Goal: Task Accomplishment & Management: Manage account settings

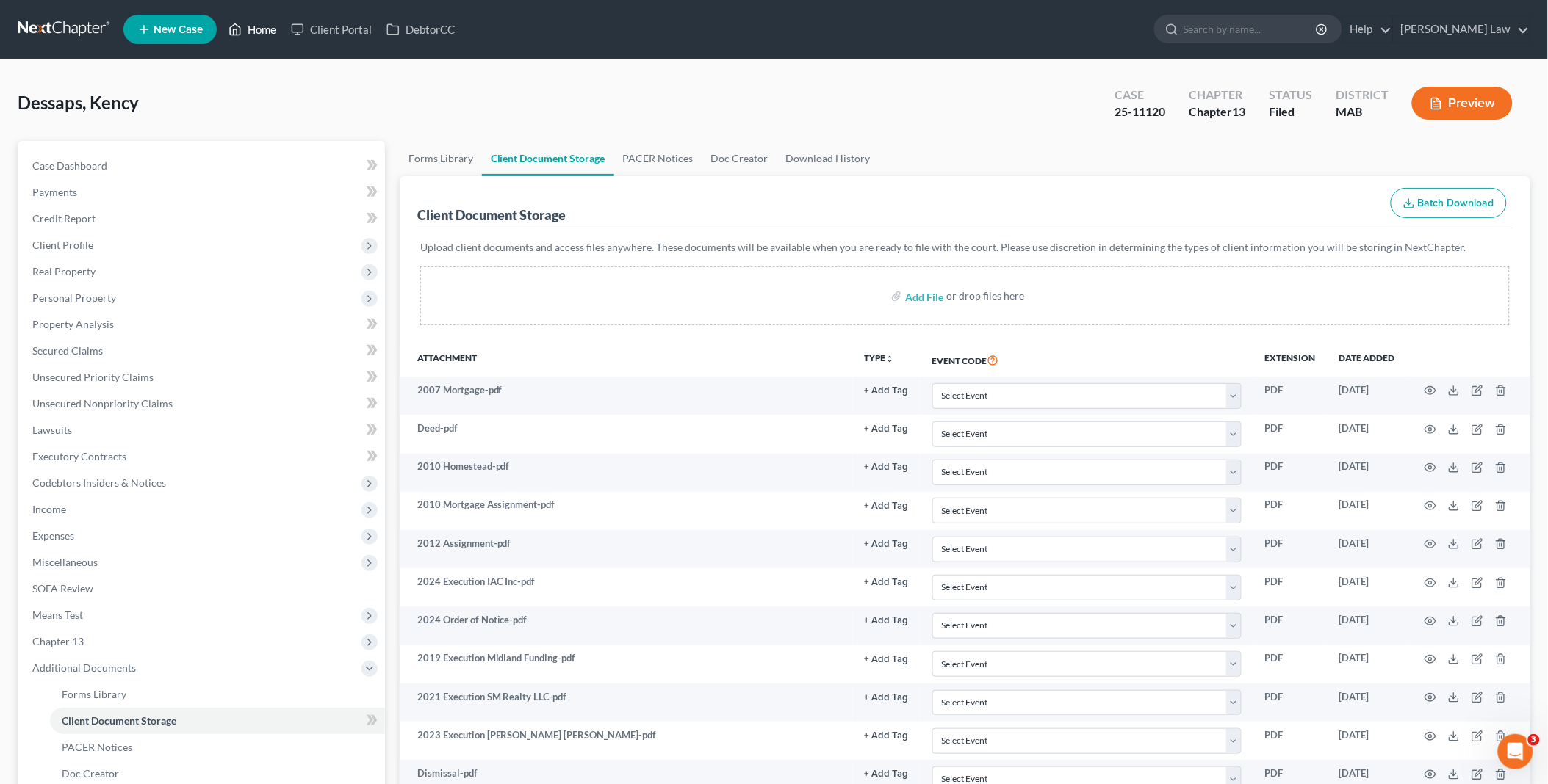
click at [263, 32] on link "Home" at bounding box center [252, 29] width 63 height 26
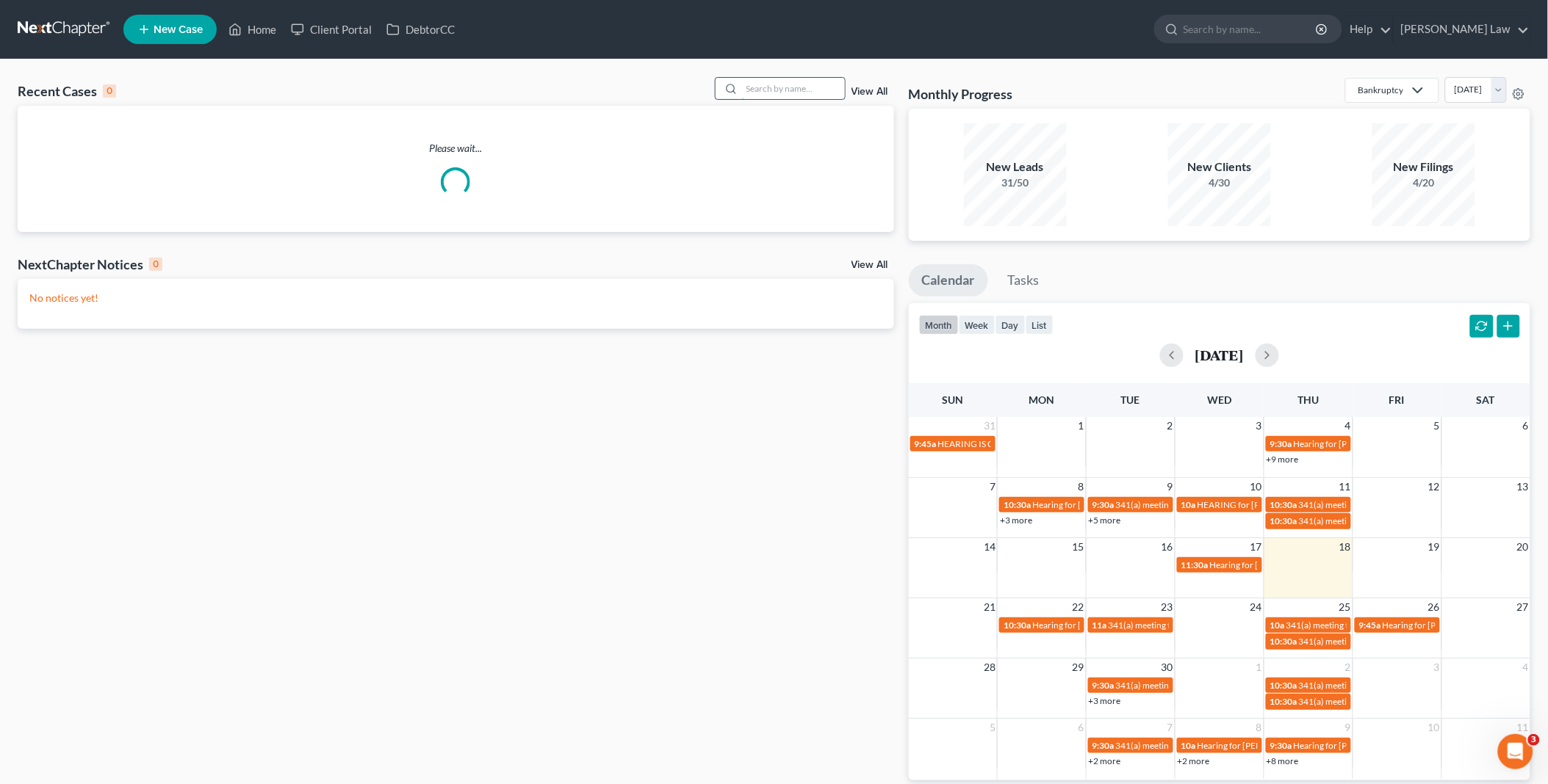
click at [746, 82] on input "search" at bounding box center [793, 89] width 102 height 21
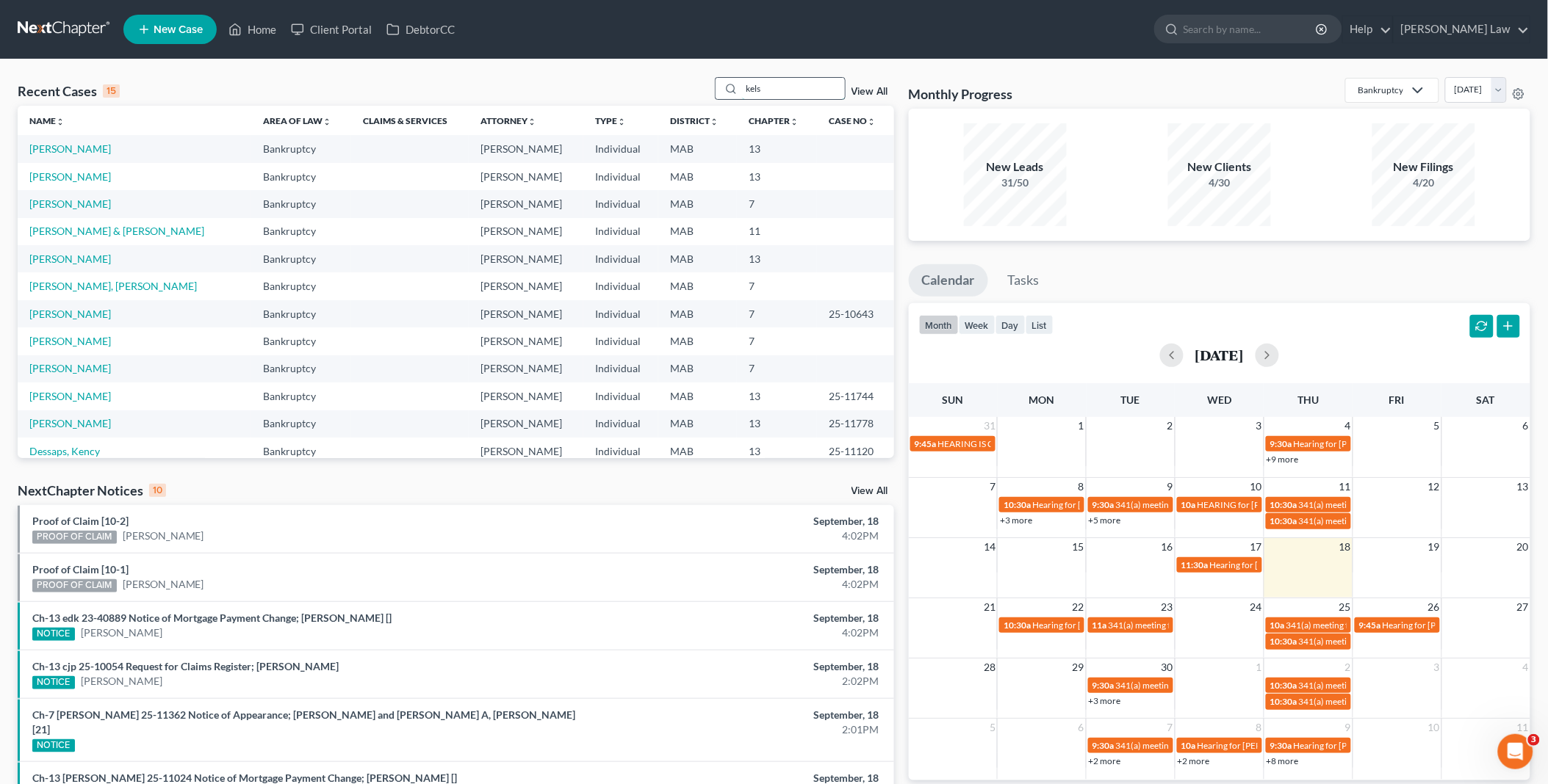
type input "kels"
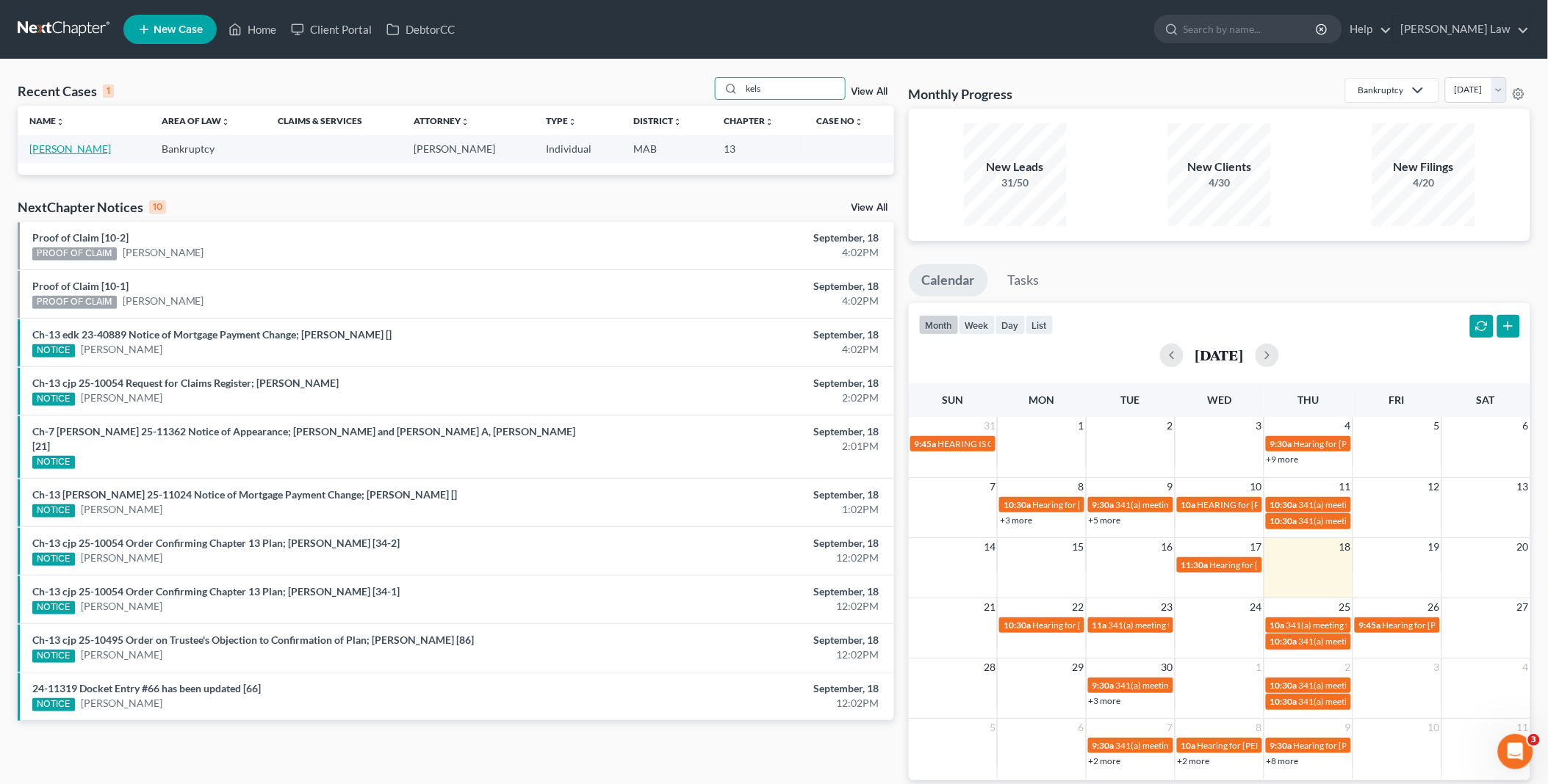
click at [84, 150] on link "[PERSON_NAME]" at bounding box center [70, 149] width 81 height 13
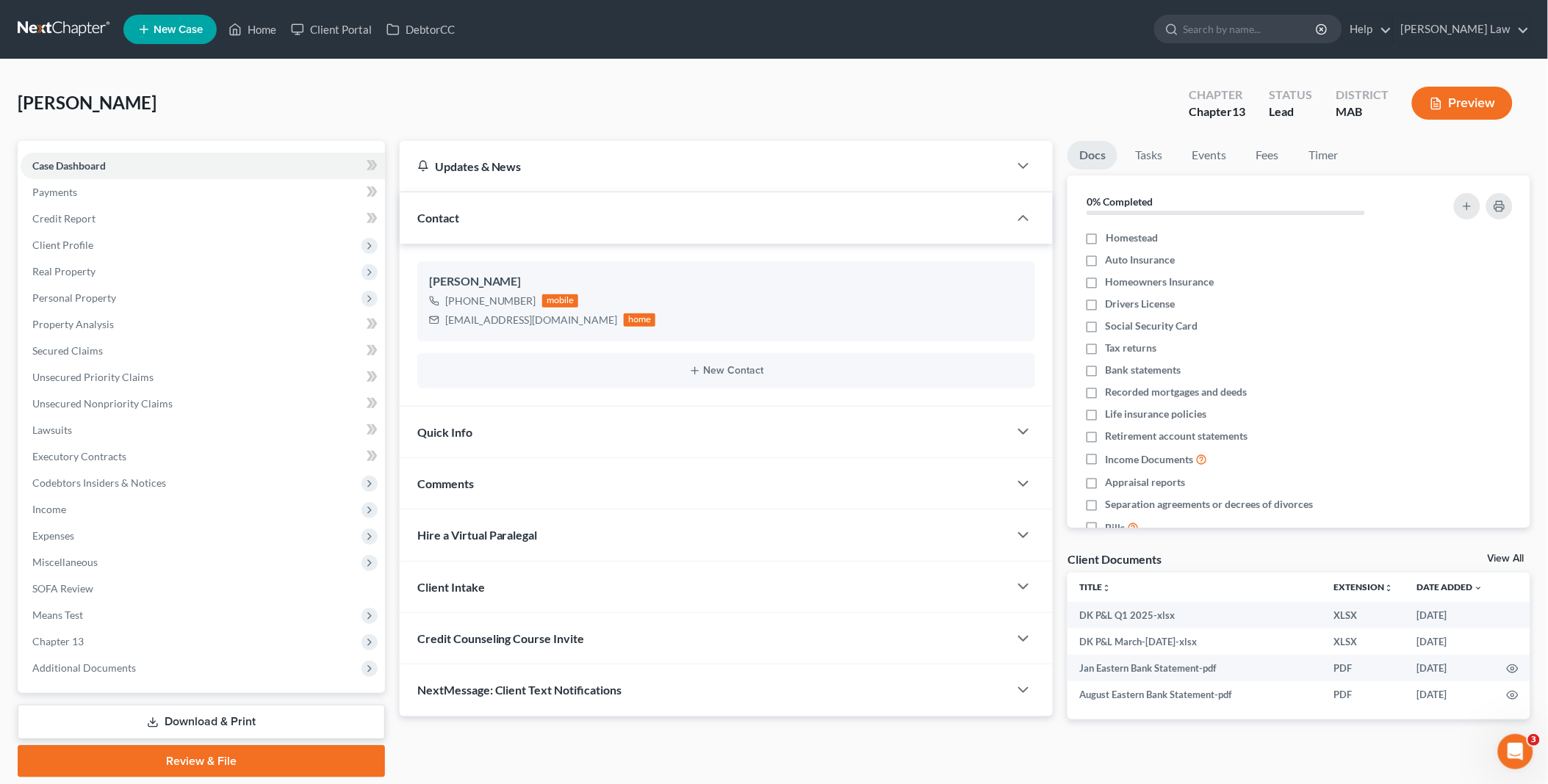
click at [1509, 557] on link "View All" at bounding box center [1506, 559] width 37 height 11
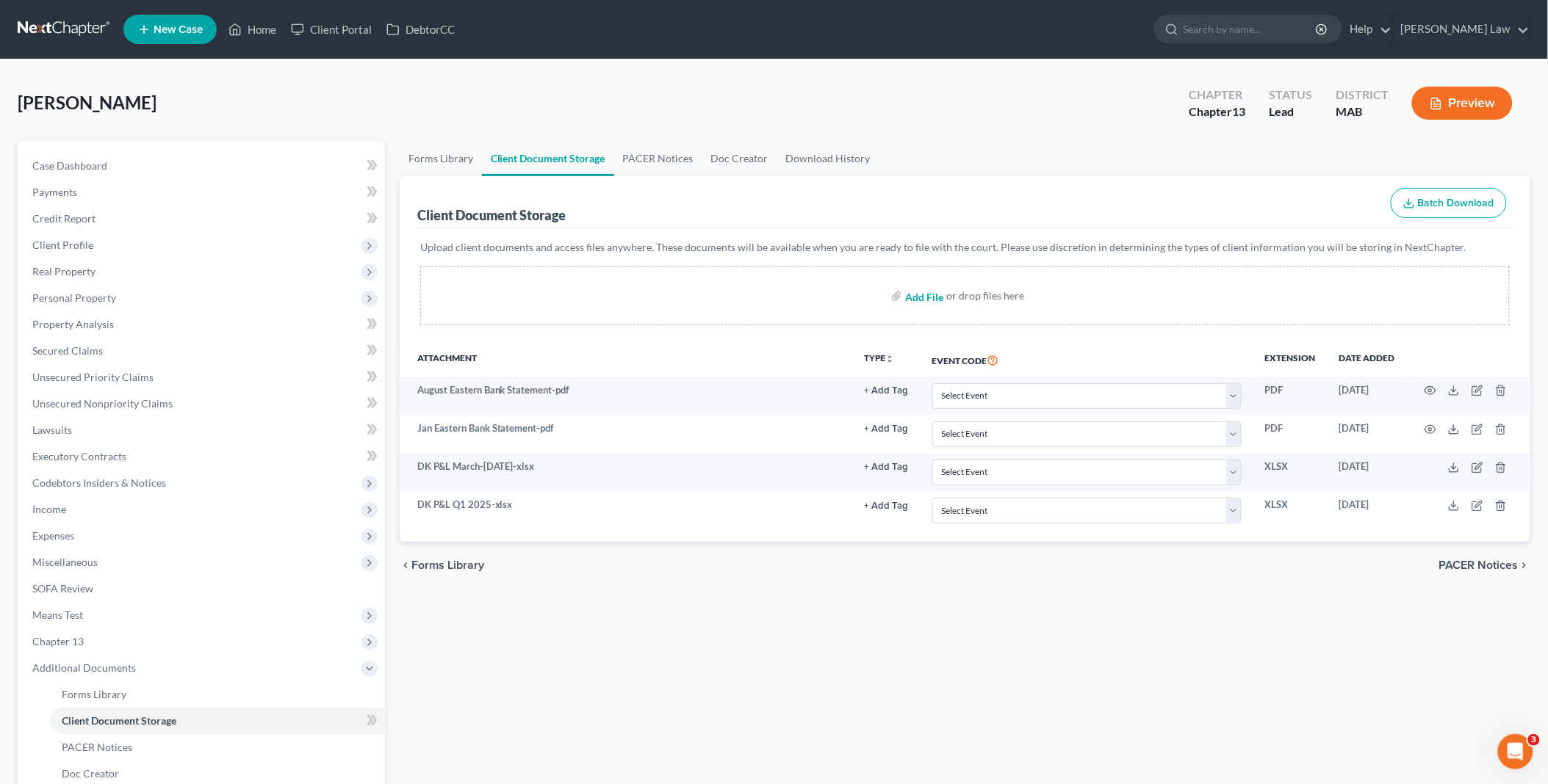
click at [908, 297] on input "file" at bounding box center [922, 295] width 36 height 26
type input "C:\fakepath\[PERSON_NAME] mortgage.pdf"
